Goal: Information Seeking & Learning: Learn about a topic

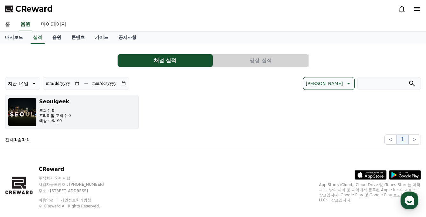
click at [89, 107] on button "[DEMOGRAPHIC_DATA]수 0 프리미엄 조회수 0 예상 수익 $0" at bounding box center [71, 112] width 133 height 34
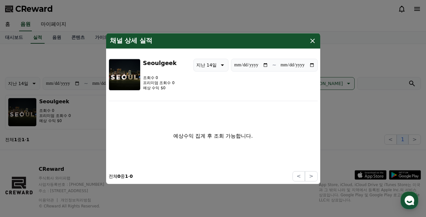
click at [312, 41] on icon "modal" at bounding box center [312, 41] width 4 height 4
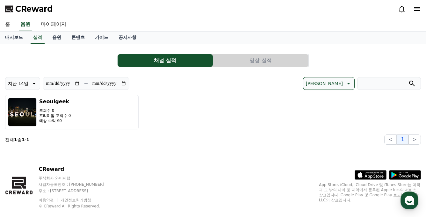
click at [237, 64] on button "영상 실적" at bounding box center [260, 60] width 95 height 13
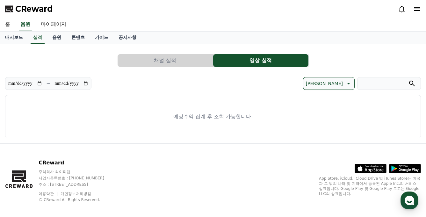
click at [183, 63] on button "채널 실적" at bounding box center [165, 60] width 95 height 13
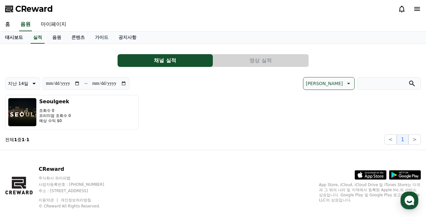
click at [7, 34] on link "대시보드" at bounding box center [14, 38] width 28 height 12
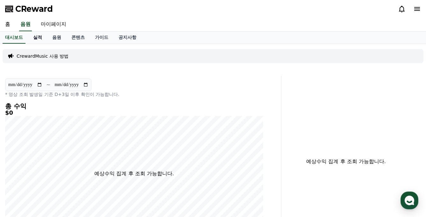
click at [36, 38] on link "실적" at bounding box center [37, 38] width 19 height 12
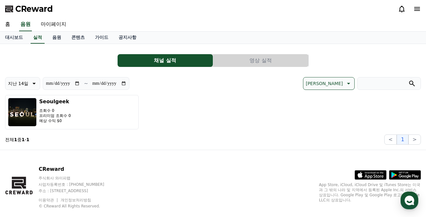
click at [262, 61] on button "영상 실적" at bounding box center [260, 60] width 95 height 13
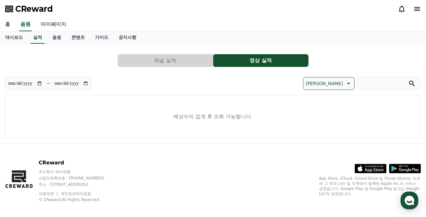
click at [181, 63] on button "채널 실적" at bounding box center [165, 60] width 95 height 13
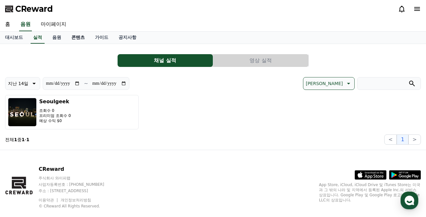
click at [70, 37] on link "콘텐츠" at bounding box center [78, 38] width 24 height 12
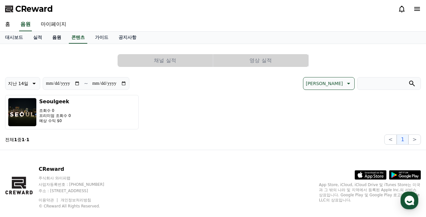
click at [49, 39] on link "음원" at bounding box center [56, 38] width 19 height 12
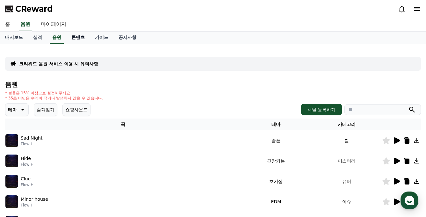
click at [77, 41] on link "콘텐츠" at bounding box center [78, 38] width 24 height 12
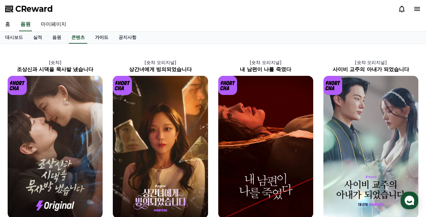
click at [97, 41] on link "가이드" at bounding box center [102, 38] width 24 height 12
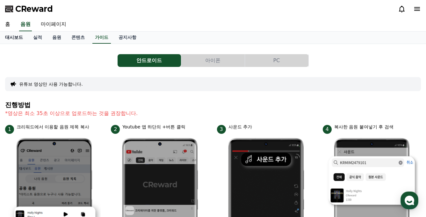
click at [20, 37] on link "대시보드" at bounding box center [14, 38] width 28 height 12
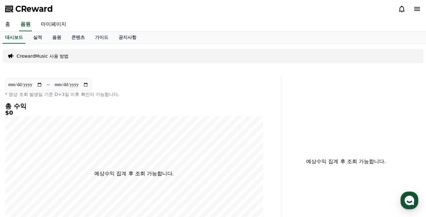
click at [6, 27] on link "홈" at bounding box center [7, 24] width 15 height 13
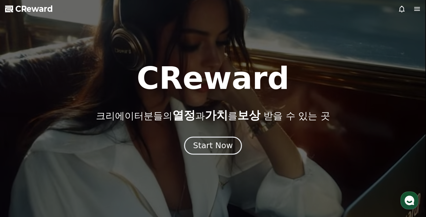
click at [205, 141] on div "Start Now" at bounding box center [212, 145] width 39 height 11
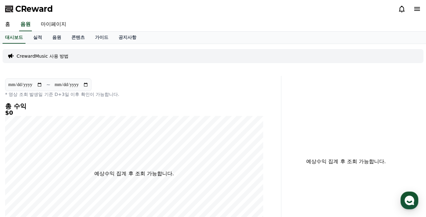
click at [24, 36] on div "대시보드 실적 음원 콘텐츠 가이드 공지사항" at bounding box center [213, 38] width 426 height 12
click at [28, 39] on link "실적" at bounding box center [37, 38] width 19 height 12
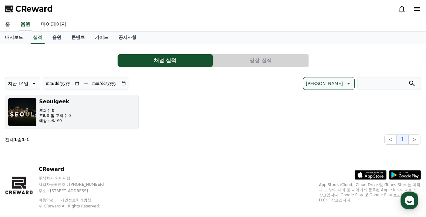
click at [30, 111] on img "button" at bounding box center [22, 112] width 29 height 29
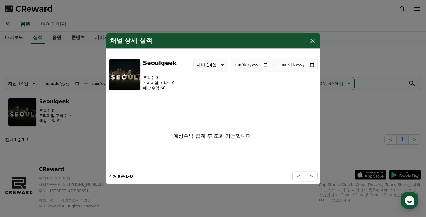
click at [314, 41] on icon "modal" at bounding box center [313, 41] width 8 height 8
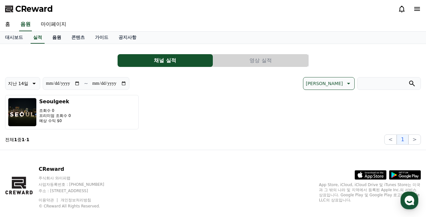
click at [49, 38] on link "음원" at bounding box center [56, 38] width 19 height 12
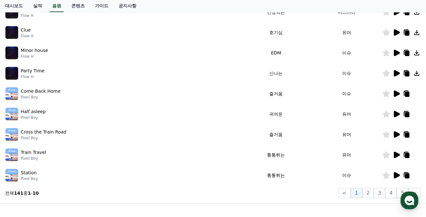
scroll to position [38, 0]
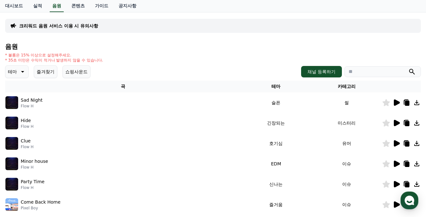
click at [283, 88] on th "테마" at bounding box center [276, 87] width 71 height 12
click at [350, 71] on input "search" at bounding box center [382, 71] width 76 height 11
click at [26, 70] on button "테마" at bounding box center [17, 71] width 24 height 13
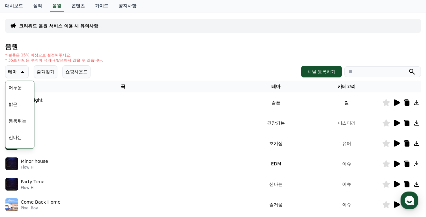
scroll to position [50, 0]
click at [17, 106] on button "밝은" at bounding box center [13, 104] width 14 height 14
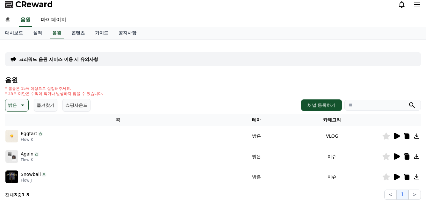
scroll to position [32, 0]
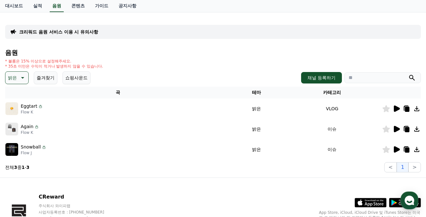
click at [397, 109] on icon at bounding box center [397, 108] width 6 height 6
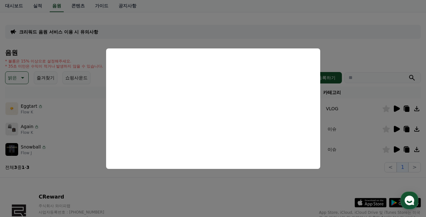
click at [261, 33] on button "close modal" at bounding box center [213, 108] width 426 height 217
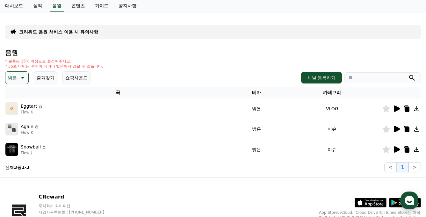
click at [416, 108] on icon at bounding box center [417, 109] width 8 height 8
click at [396, 130] on icon at bounding box center [397, 129] width 6 height 6
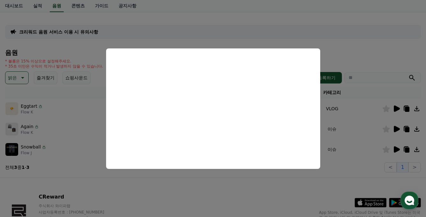
click at [188, 192] on button "close modal" at bounding box center [213, 108] width 426 height 217
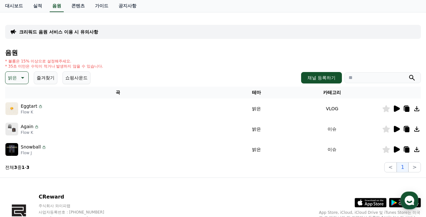
click at [25, 78] on button "밝은" at bounding box center [17, 77] width 24 height 13
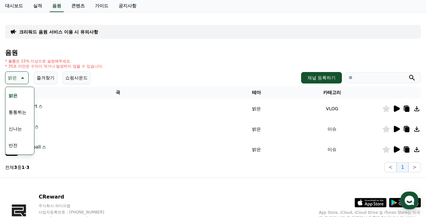
scroll to position [71, 0]
click at [20, 122] on button "신나는" at bounding box center [15, 123] width 18 height 14
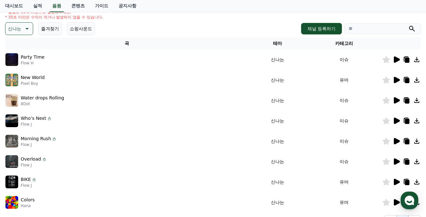
scroll to position [78, 0]
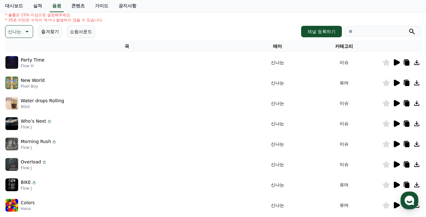
click at [398, 63] on icon at bounding box center [397, 62] width 6 height 6
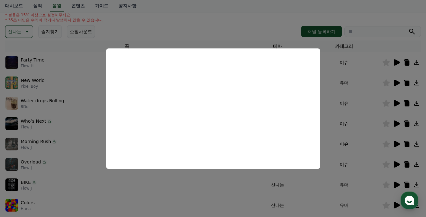
click at [378, 147] on button "close modal" at bounding box center [213, 108] width 426 height 217
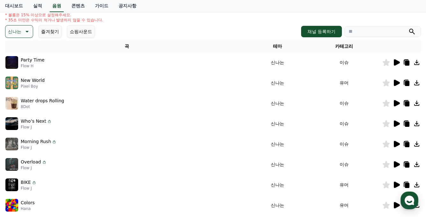
click at [419, 61] on icon at bounding box center [417, 63] width 8 height 8
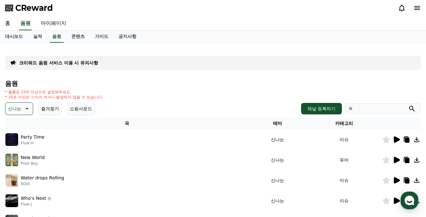
scroll to position [0, 0]
